Goal: Submit feedback/report problem

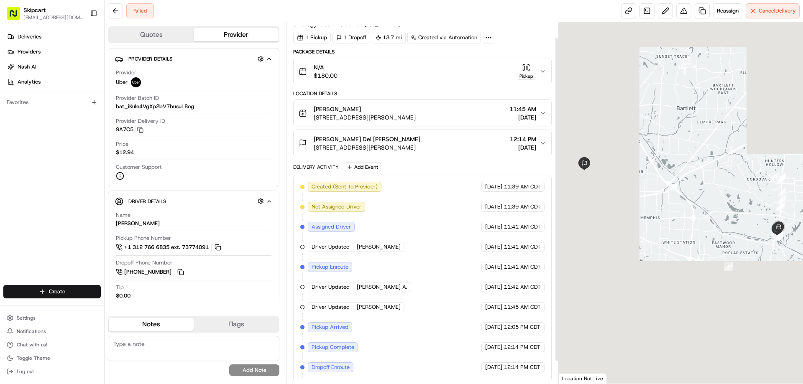
scroll to position [42, 0]
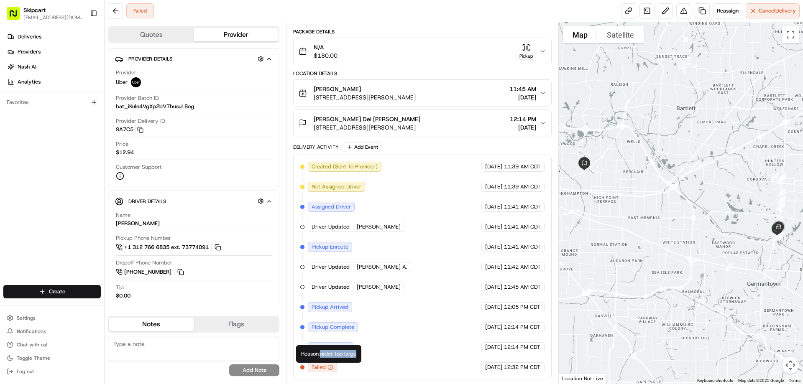
drag, startPoint x: 322, startPoint y: 353, endPoint x: 358, endPoint y: 353, distance: 36.8
click at [358, 353] on div "Reason: order too large Reason: order too large" at bounding box center [328, 354] width 65 height 18
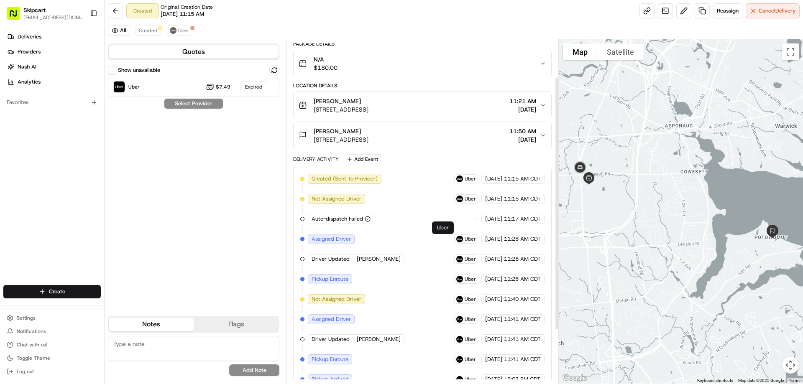
scroll to position [124, 0]
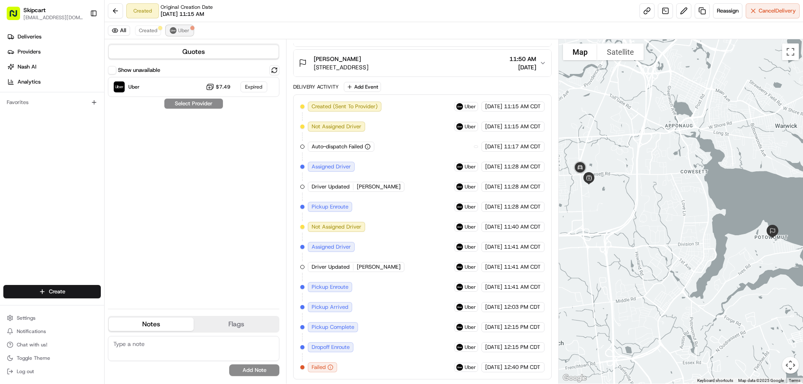
click at [182, 32] on span "Uber" at bounding box center [183, 30] width 11 height 7
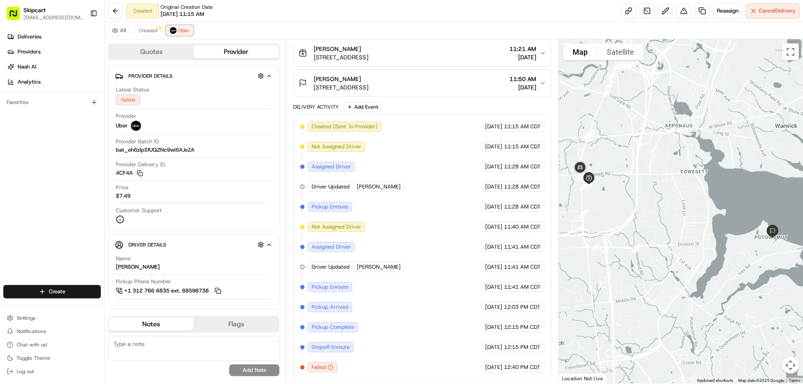
scroll to position [104, 0]
click at [679, 12] on button at bounding box center [683, 10] width 15 height 15
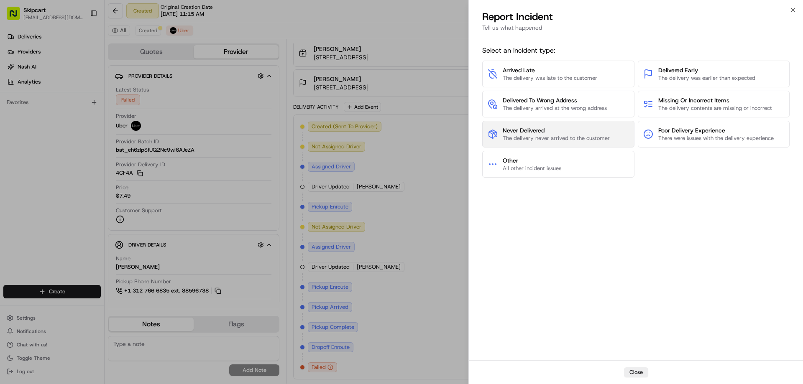
click at [552, 133] on span "Never Delivered" at bounding box center [556, 130] width 107 height 8
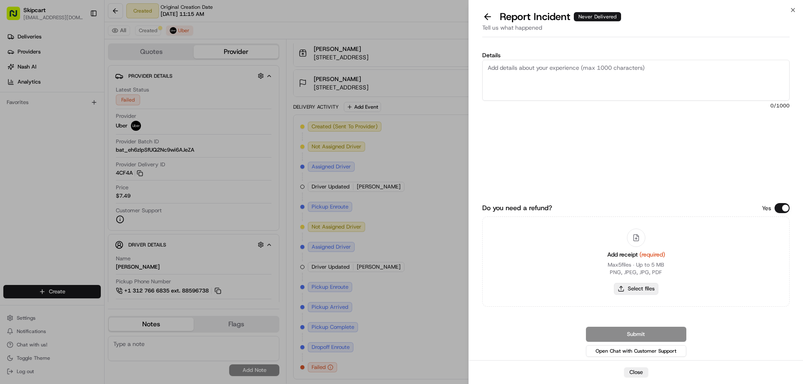
click at [644, 290] on button "Select files" at bounding box center [636, 289] width 44 height 12
type input "C:\fakepath\2025-08-23 131349.png"
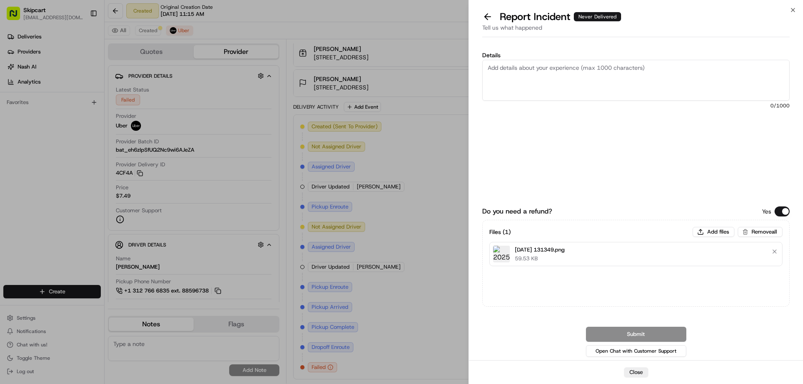
click at [508, 73] on textarea "Details" at bounding box center [635, 80] width 307 height 41
paste textarea "Driver picked up order and failed to deliver or return items"
type textarea "Driver picked up order and failed to deliver or return items"
click at [652, 333] on button "Submit" at bounding box center [636, 334] width 100 height 15
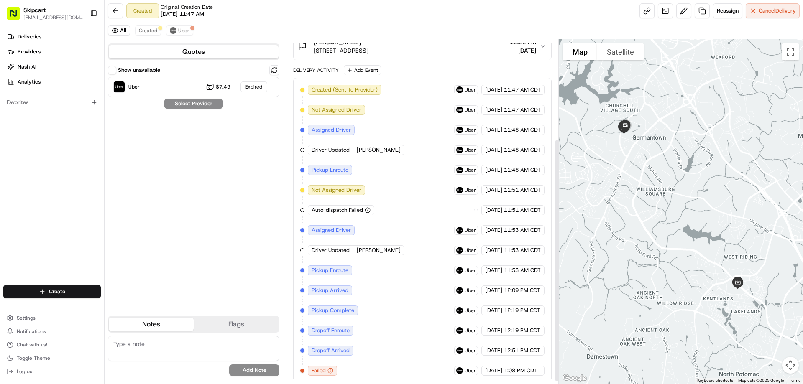
scroll to position [144, 0]
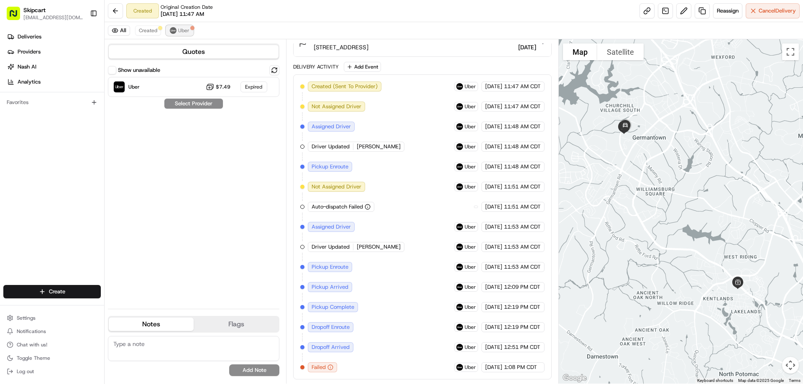
click at [174, 29] on img at bounding box center [173, 30] width 7 height 7
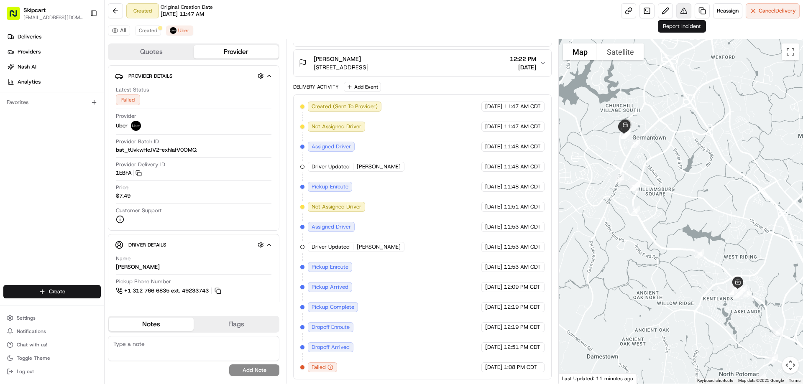
click at [685, 9] on button at bounding box center [683, 10] width 15 height 15
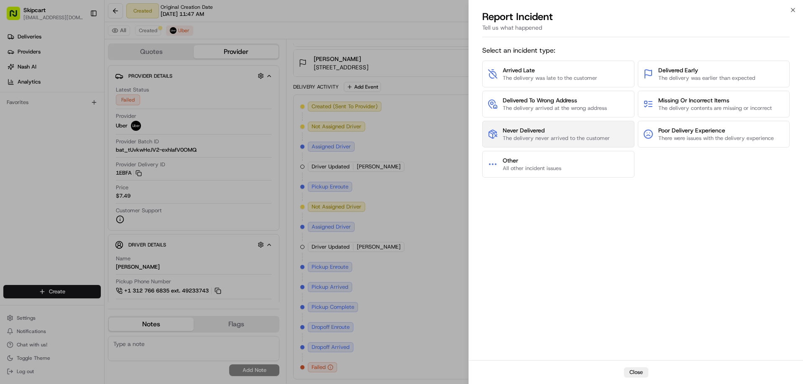
click at [535, 130] on span "Never Delivered" at bounding box center [556, 130] width 107 height 8
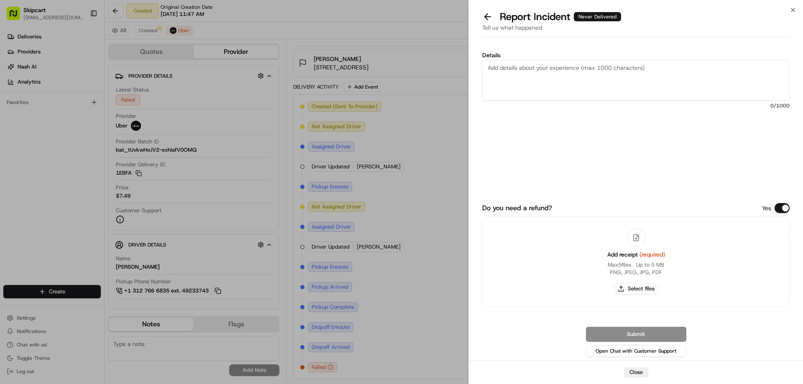
click at [507, 79] on textarea "Details" at bounding box center [635, 80] width 307 height 41
paste textarea "Driver picked up order and failed to deliver or return items"
type textarea "Driver picked up order and failed to deliver or return items"
click at [644, 290] on button "Select files" at bounding box center [636, 289] width 44 height 12
type input "C:\fakepath\2025-08-23 131623.png"
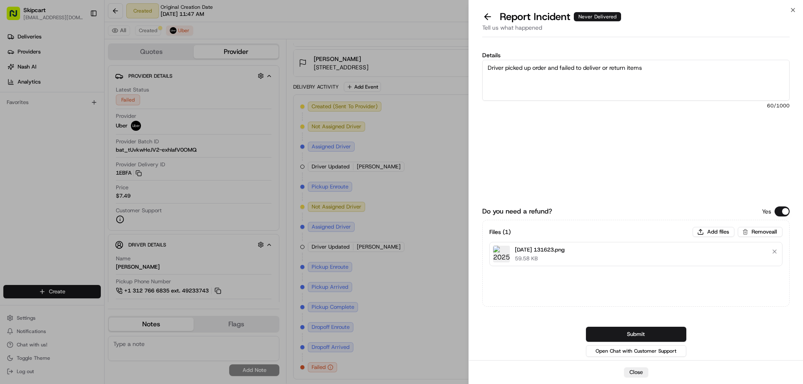
drag, startPoint x: 649, startPoint y: 335, endPoint x: 676, endPoint y: 312, distance: 35.9
click at [649, 334] on button "Submit" at bounding box center [636, 334] width 100 height 15
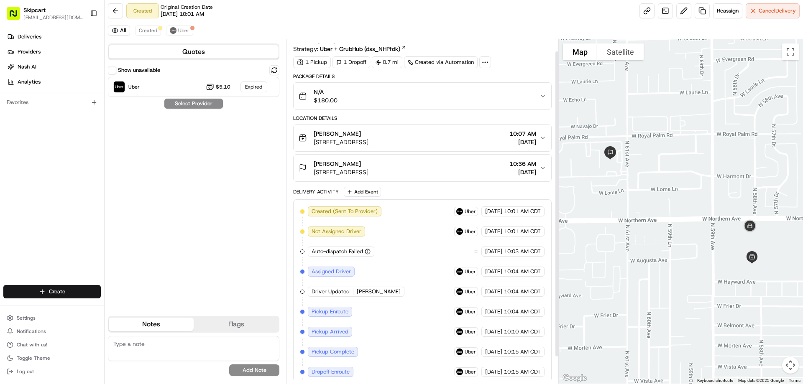
scroll to position [43, 0]
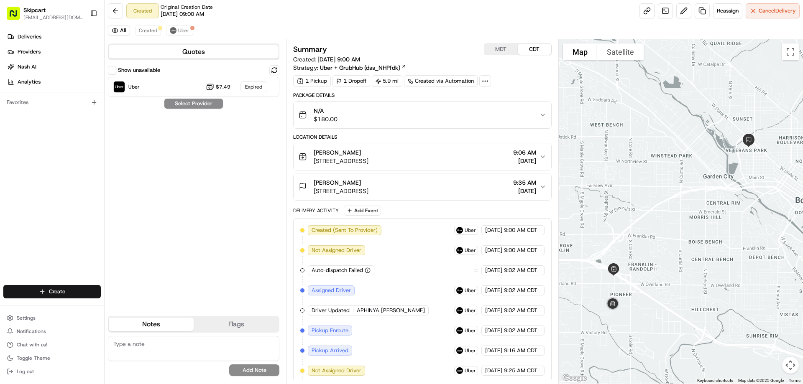
scroll to position [204, 0]
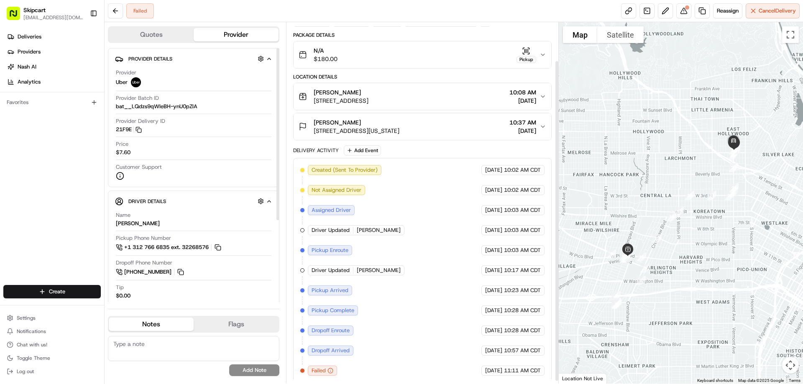
scroll to position [46, 0]
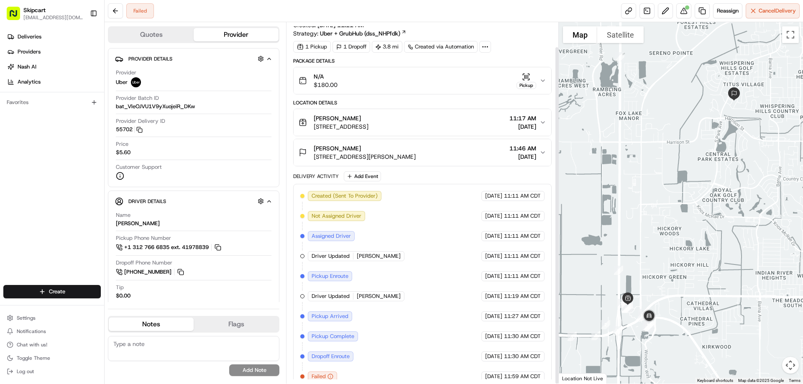
scroll to position [26, 0]
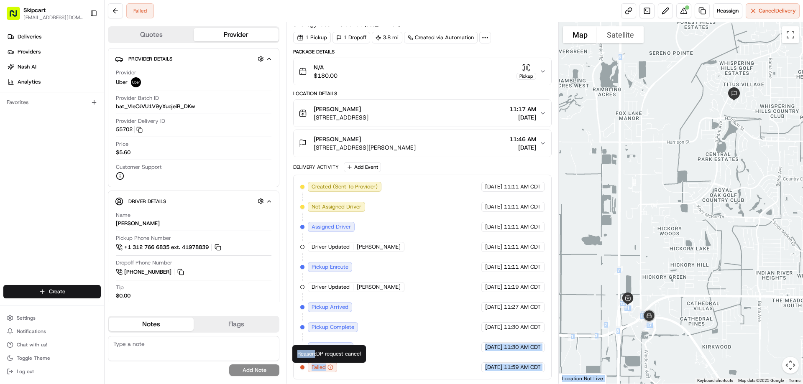
drag, startPoint x: 316, startPoint y: 352, endPoint x: 375, endPoint y: 351, distance: 58.5
click at [375, 351] on body "Skipcart dbrown@skipcart.com Toggle Sidebar Deliveries Providers Nash AI Analyt…" at bounding box center [401, 192] width 803 height 384
click at [344, 368] on div "Created (Sent To Provider) Uber 08/23/2025 11:11 AM CDT Not Assigned Driver Ube…" at bounding box center [422, 277] width 244 height 191
click at [332, 369] on icon "button" at bounding box center [330, 368] width 6 height 6
click at [332, 368] on icon "button" at bounding box center [330, 368] width 6 height 6
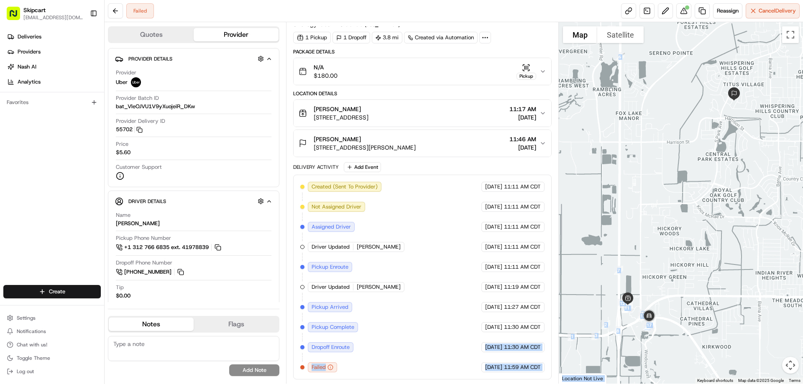
click at [371, 360] on div "Created (Sent To Provider) Uber 08/23/2025 11:11 AM CDT Not Assigned Driver Ube…" at bounding box center [422, 277] width 244 height 191
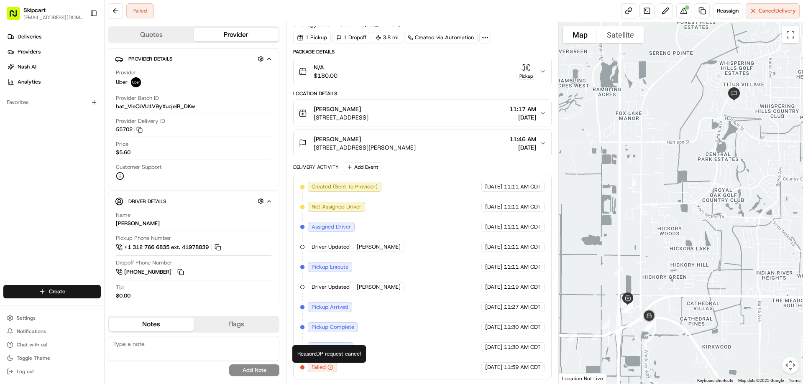
drag, startPoint x: 318, startPoint y: 355, endPoint x: 364, endPoint y: 353, distance: 45.6
click at [364, 353] on div "Reason: DP request cancel Reason: DP request cancel" at bounding box center [329, 354] width 74 height 18
copy div "DP request cancel"
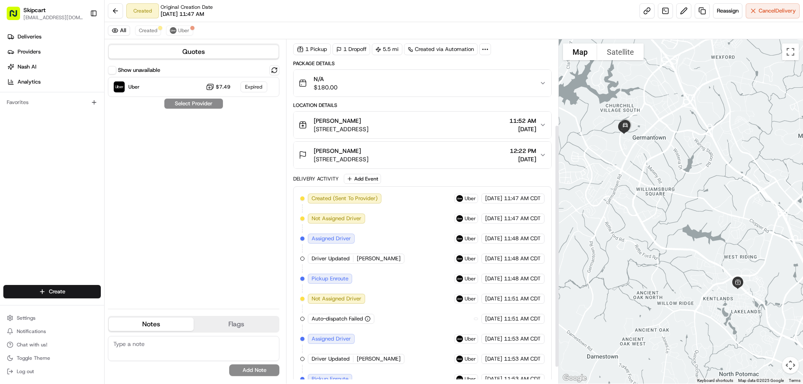
scroll to position [144, 0]
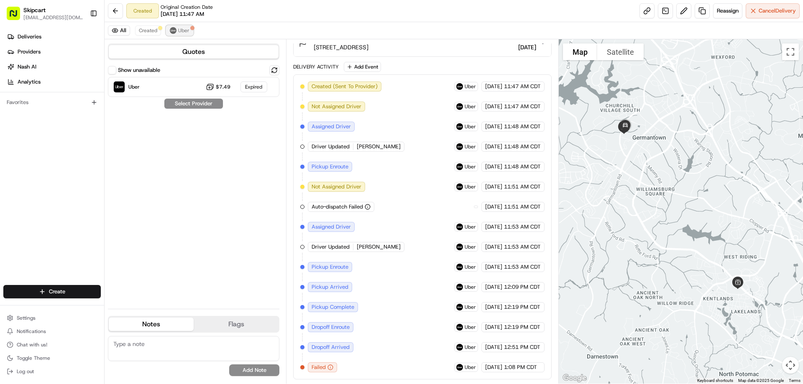
click at [187, 31] on span "Uber" at bounding box center [183, 30] width 11 height 7
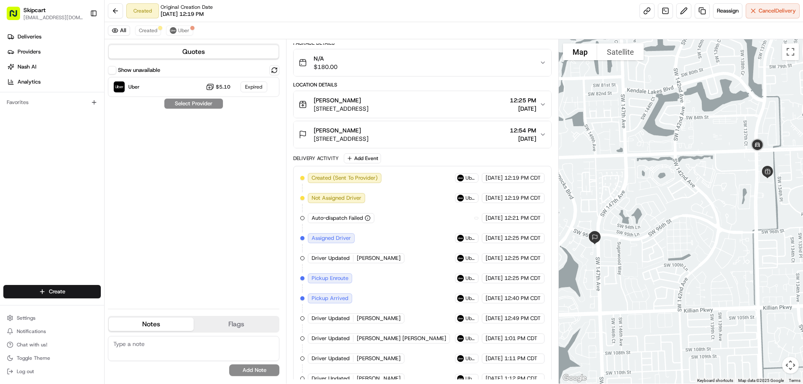
scroll to position [124, 0]
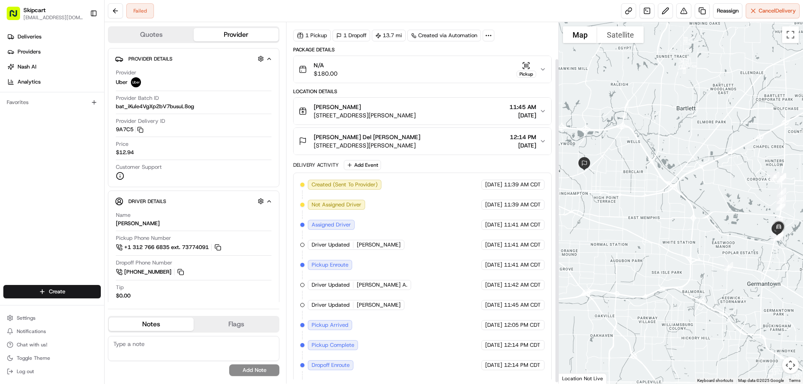
scroll to position [42, 0]
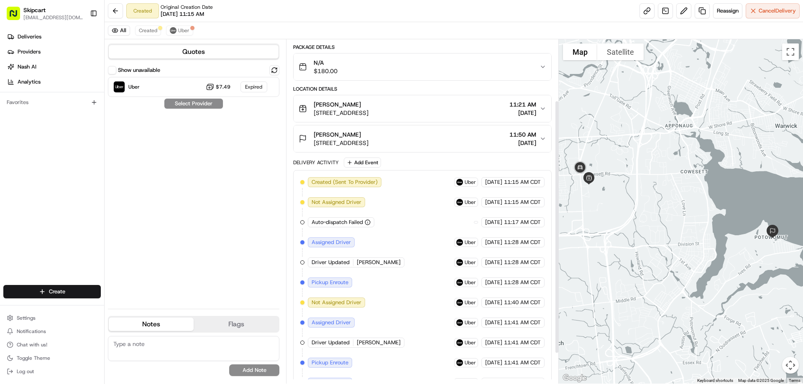
scroll to position [124, 0]
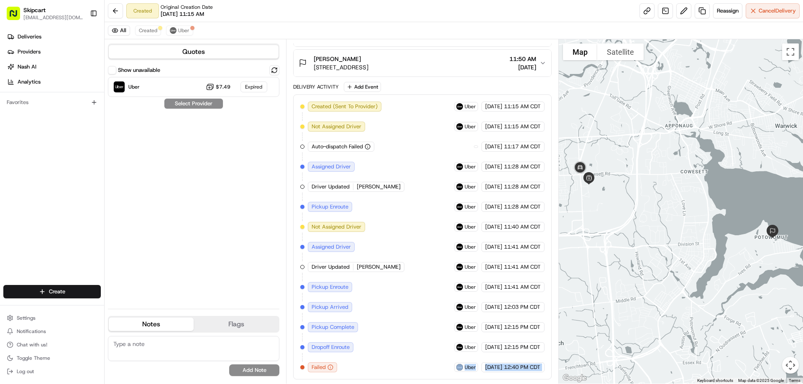
drag, startPoint x: 316, startPoint y: 353, endPoint x: 335, endPoint y: 358, distance: 19.8
drag, startPoint x: 315, startPoint y: 353, endPoint x: 366, endPoint y: 355, distance: 51.4
click at [366, 355] on div "Reason: excessive_wait_time Reason: excessive_wait_time" at bounding box center [329, 354] width 81 height 18
copy div "excessive_wait_time"
